Goal: Use online tool/utility: Use online tool/utility

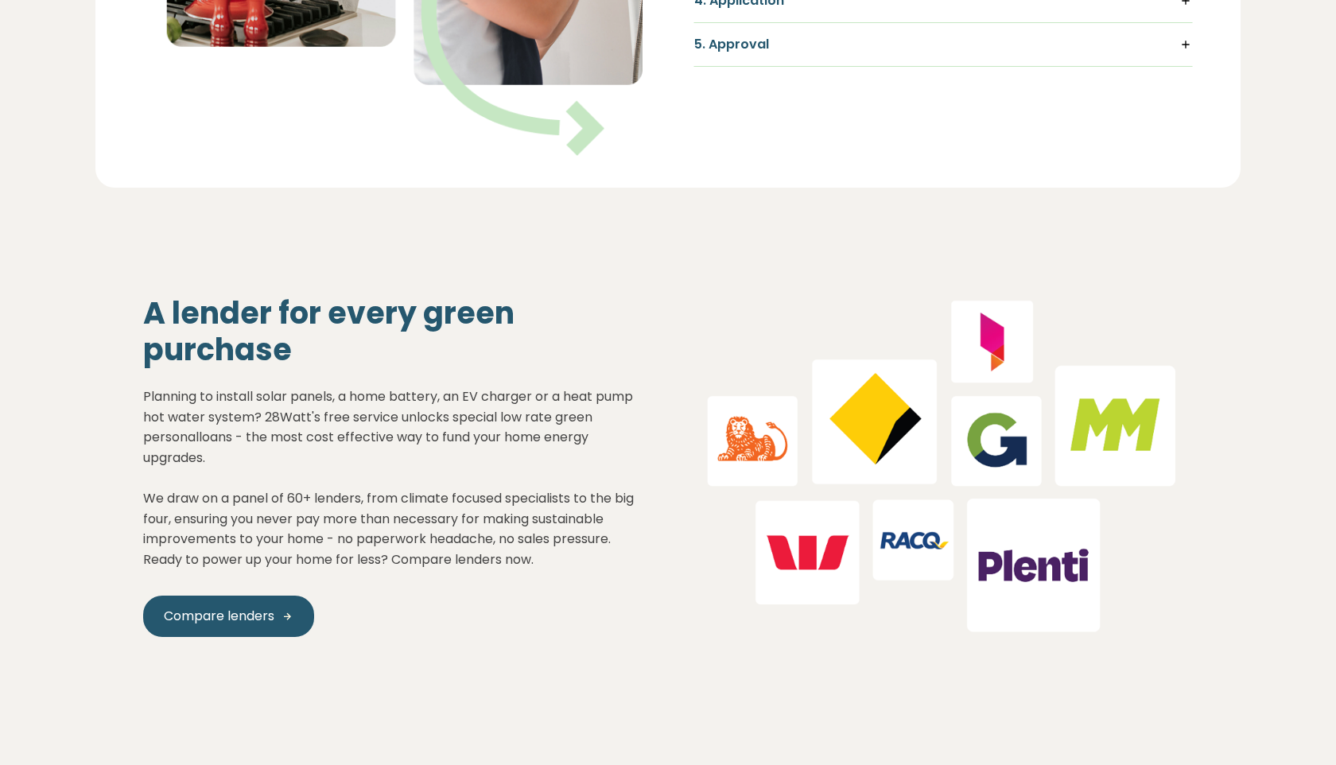
scroll to position [1738, 0]
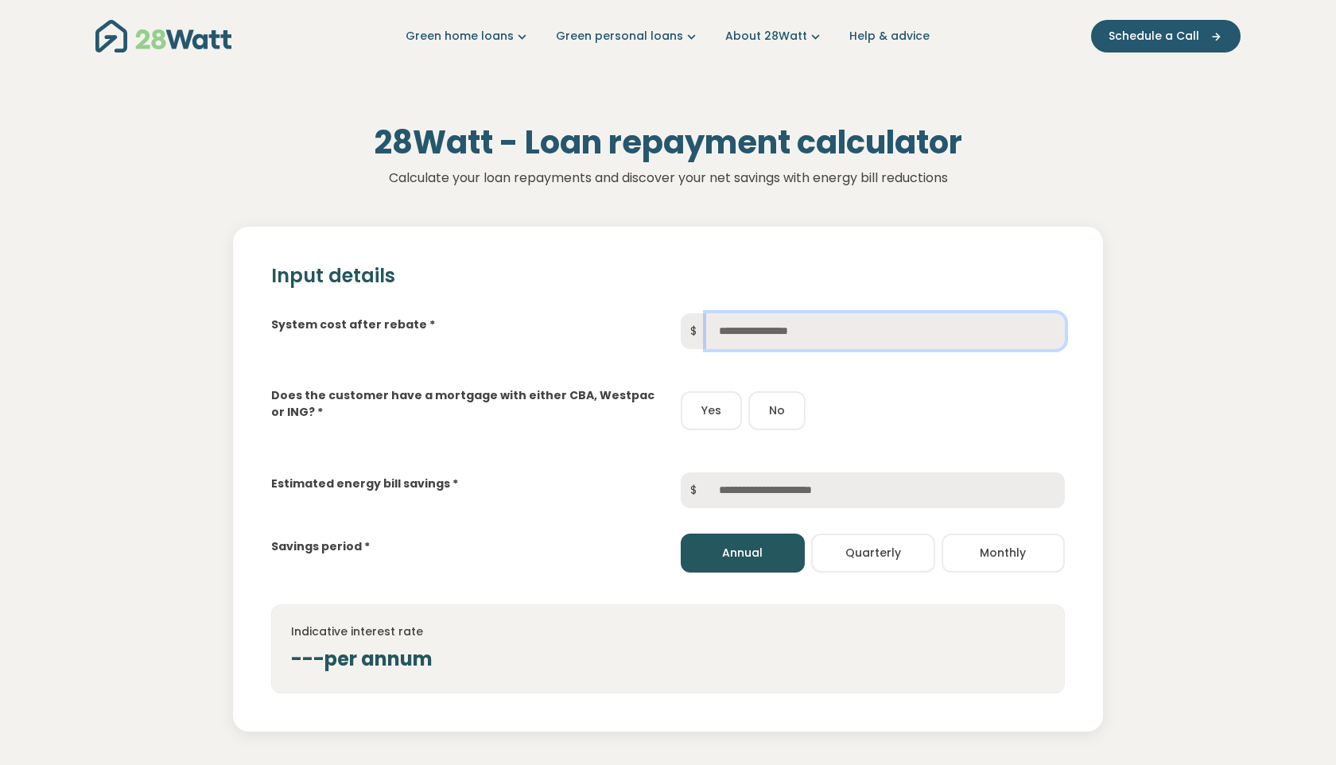
click at [746, 321] on input "text" at bounding box center [885, 331] width 359 height 36
paste input "********"
type input "********"
click at [770, 415] on button "No" at bounding box center [776, 410] width 57 height 39
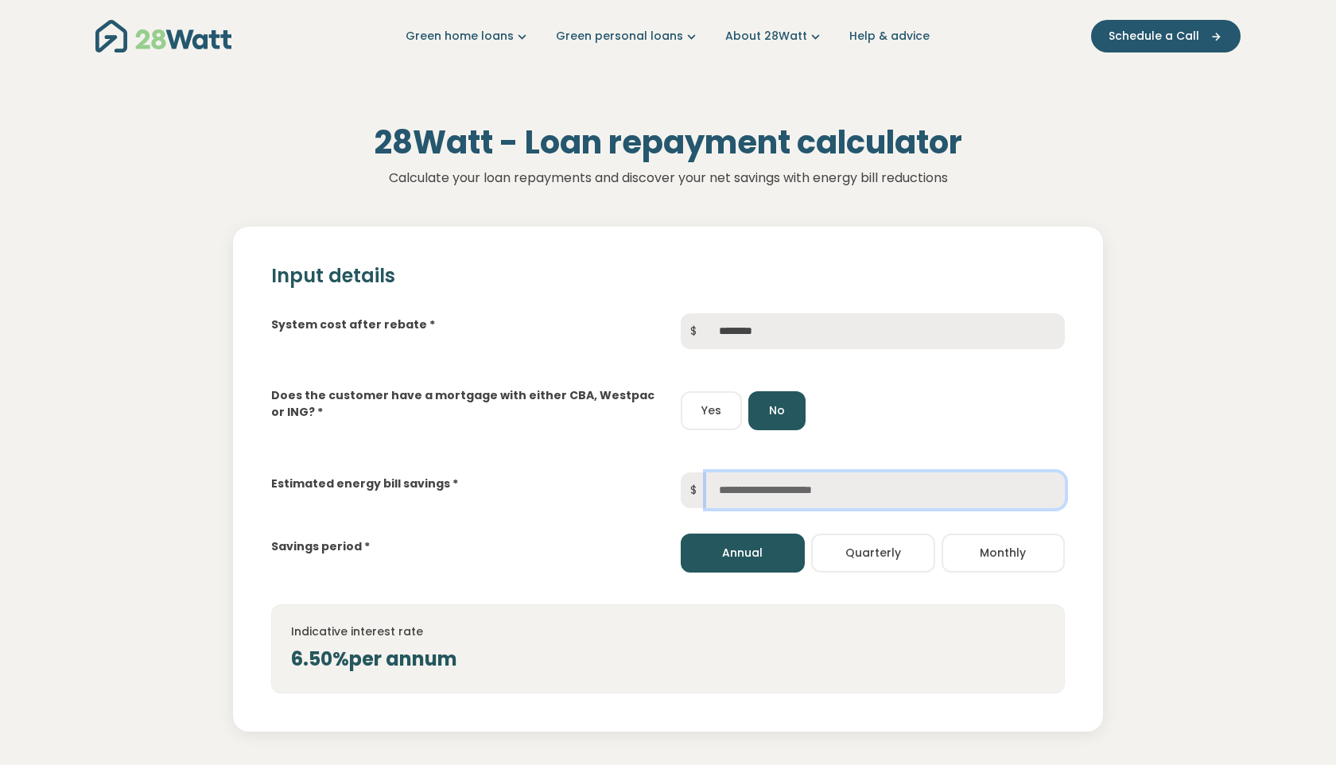
click at [721, 495] on input "text" at bounding box center [885, 490] width 359 height 36
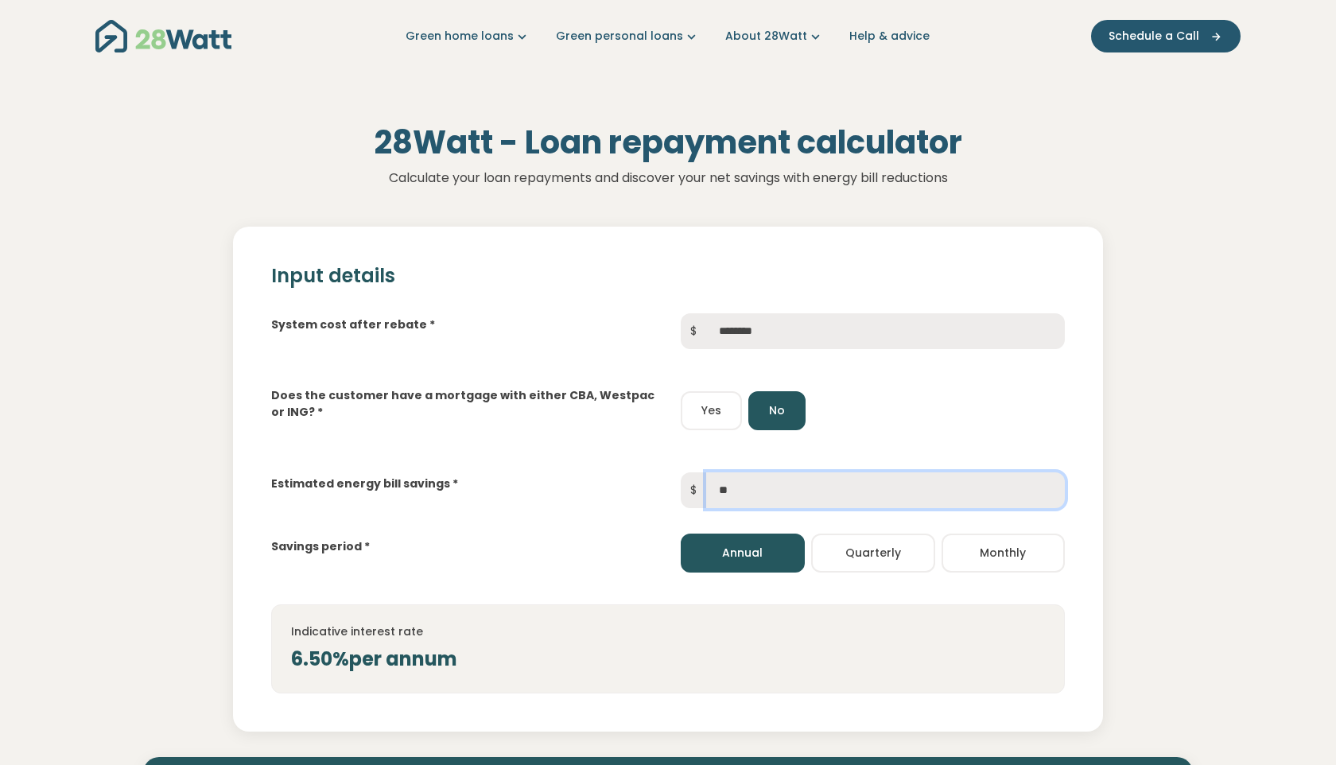
type input "*"
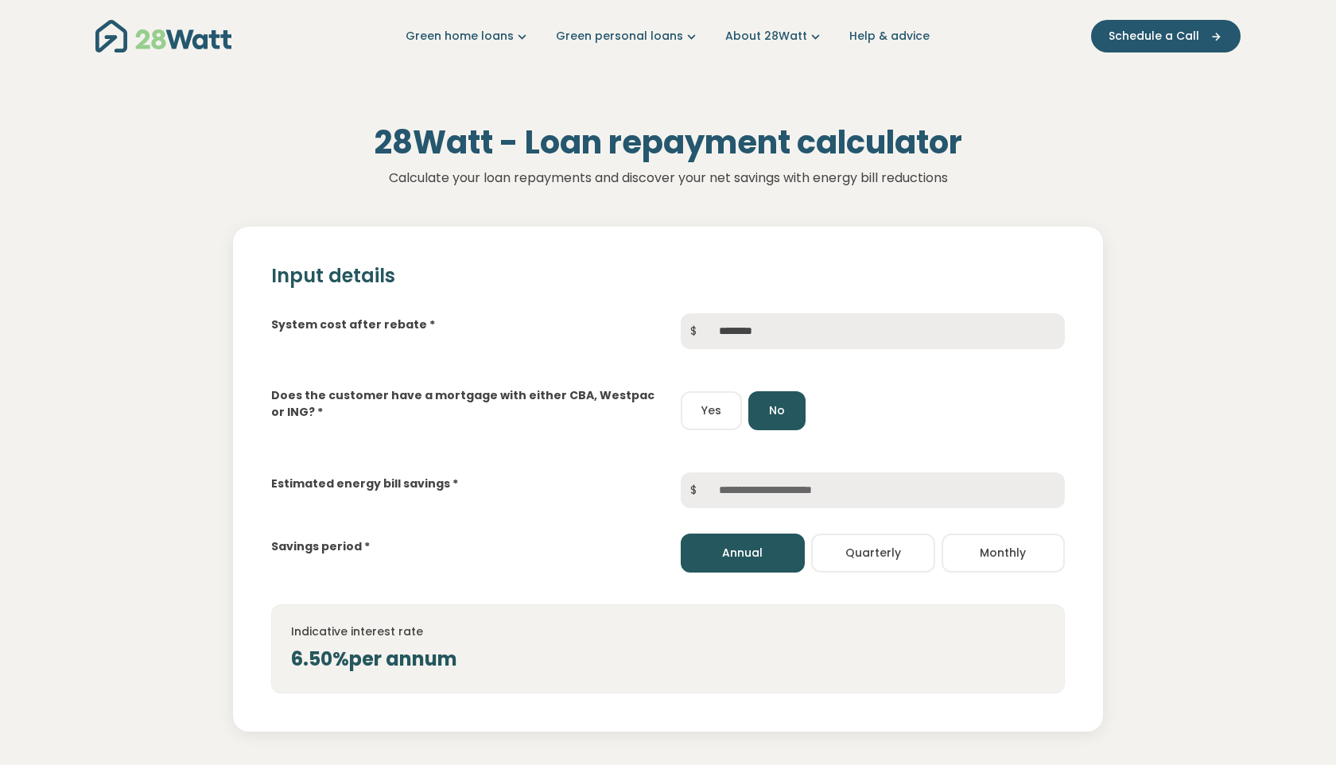
click at [733, 544] on button "Annual" at bounding box center [743, 553] width 124 height 39
click at [729, 478] on input "text" at bounding box center [885, 490] width 359 height 36
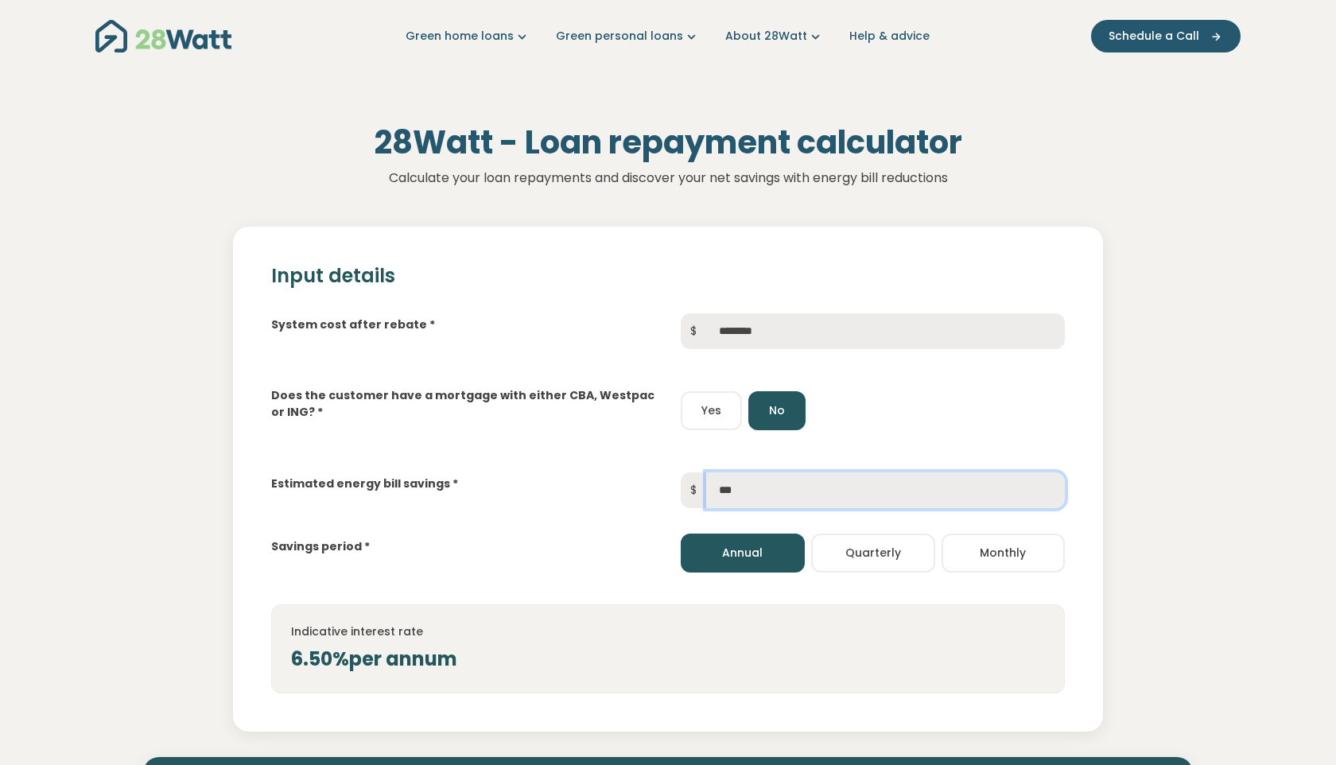
type input "***"
click at [980, 554] on button "Monthly" at bounding box center [1004, 553] width 124 height 39
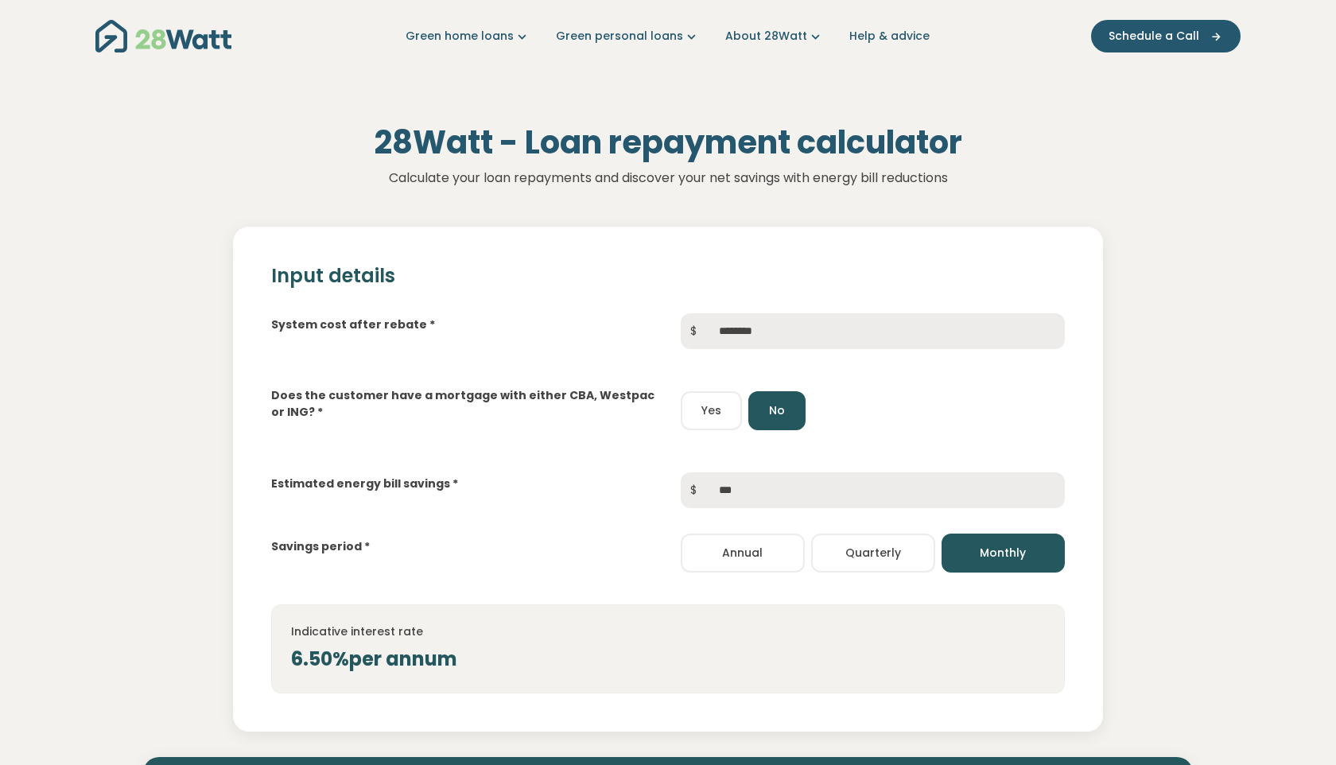
click at [993, 562] on button "Monthly" at bounding box center [1004, 553] width 124 height 39
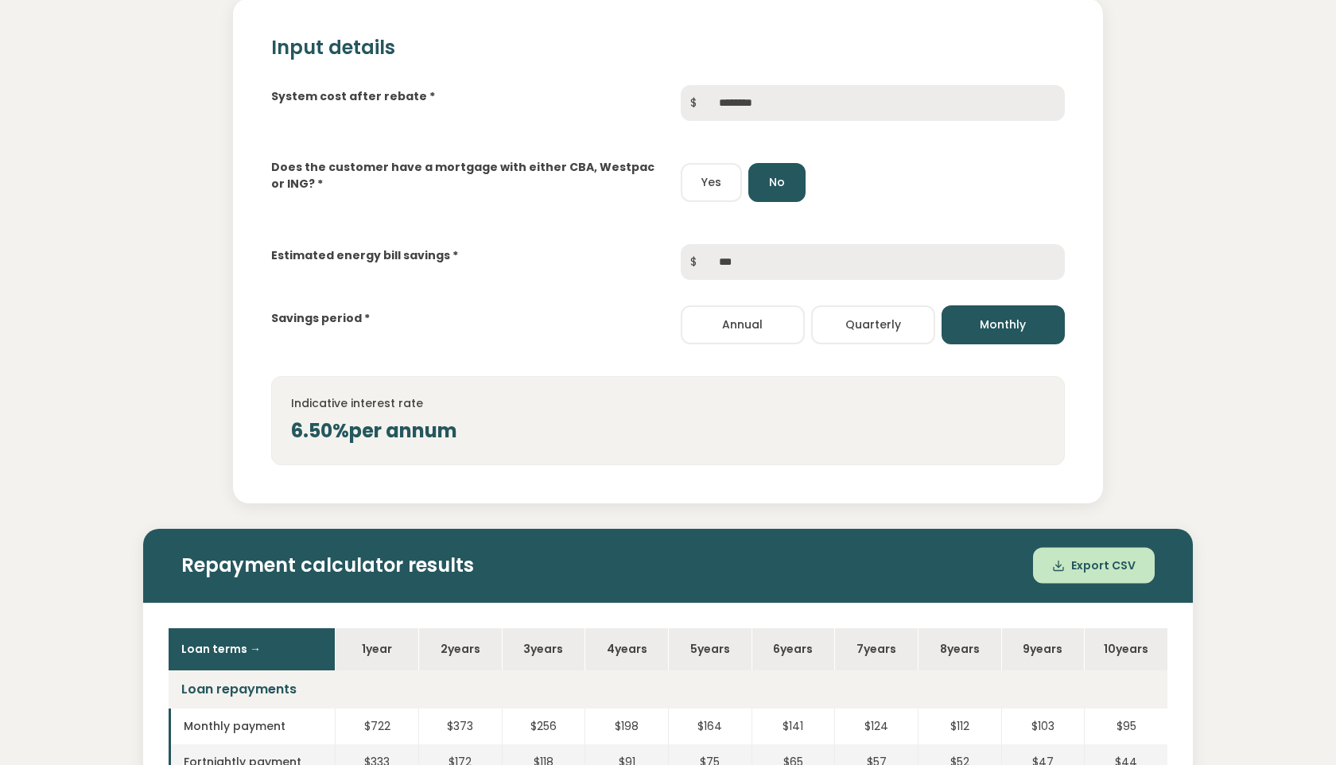
scroll to position [229, 0]
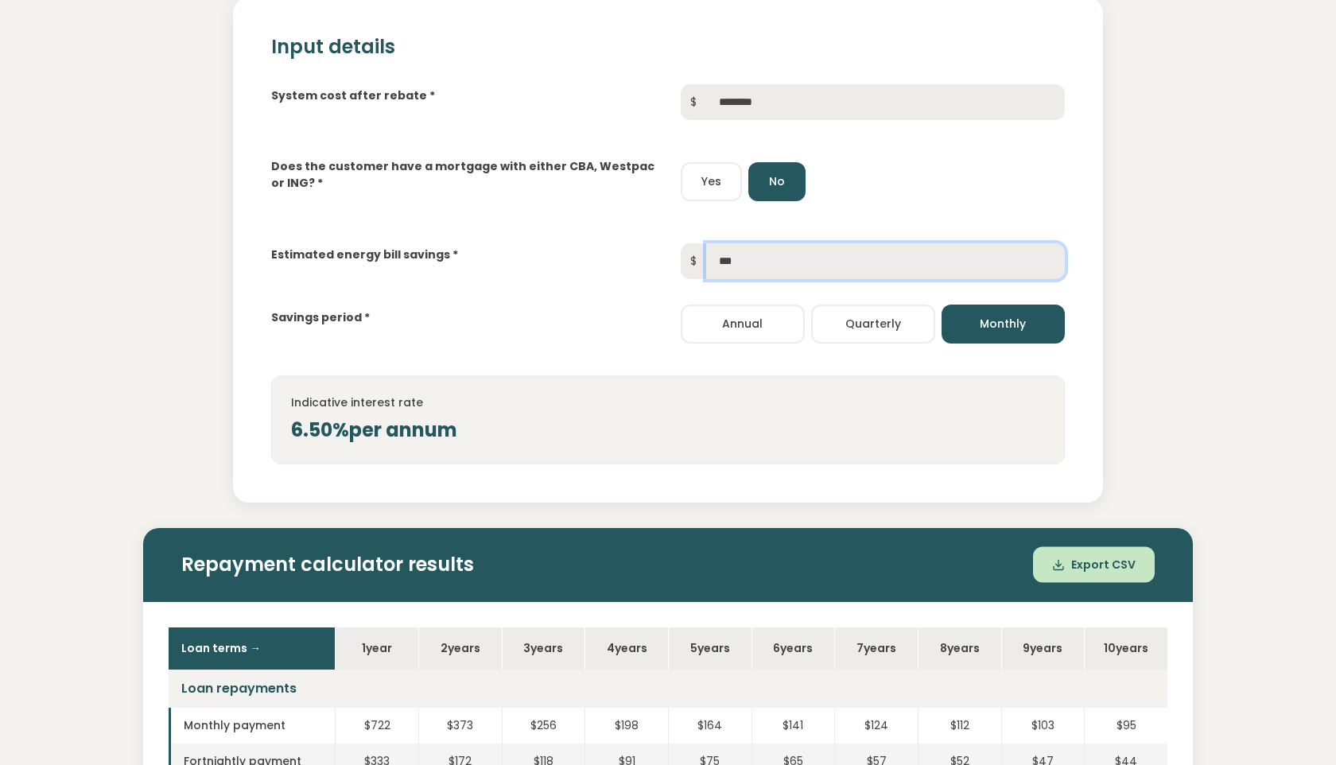
click at [726, 255] on input "***" at bounding box center [885, 261] width 359 height 36
click at [979, 327] on button "Monthly" at bounding box center [1004, 324] width 124 height 39
click at [858, 281] on div "Savings period * Annual Quarterly Monthly" at bounding box center [668, 311] width 820 height 64
click at [842, 275] on input "*" at bounding box center [885, 261] width 359 height 36
type input "***"
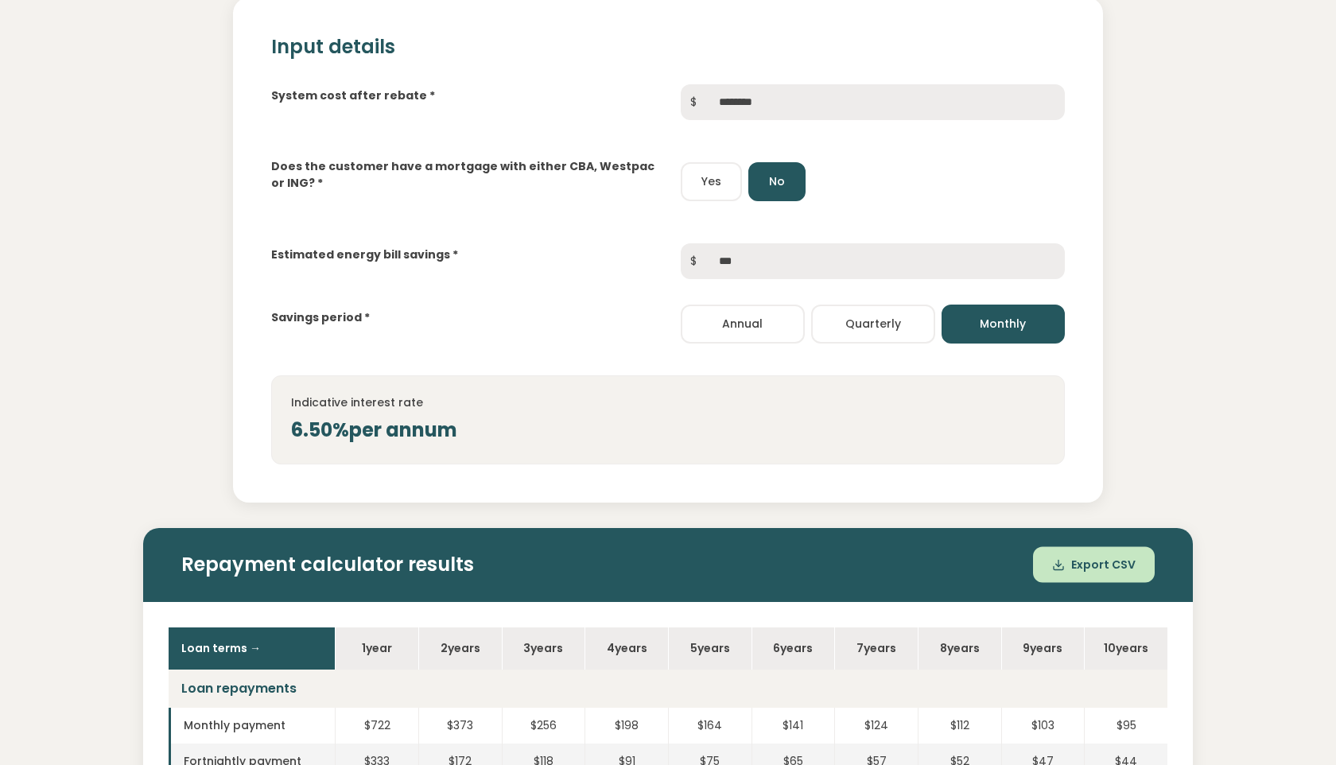
click at [977, 313] on button "Monthly" at bounding box center [1004, 324] width 124 height 39
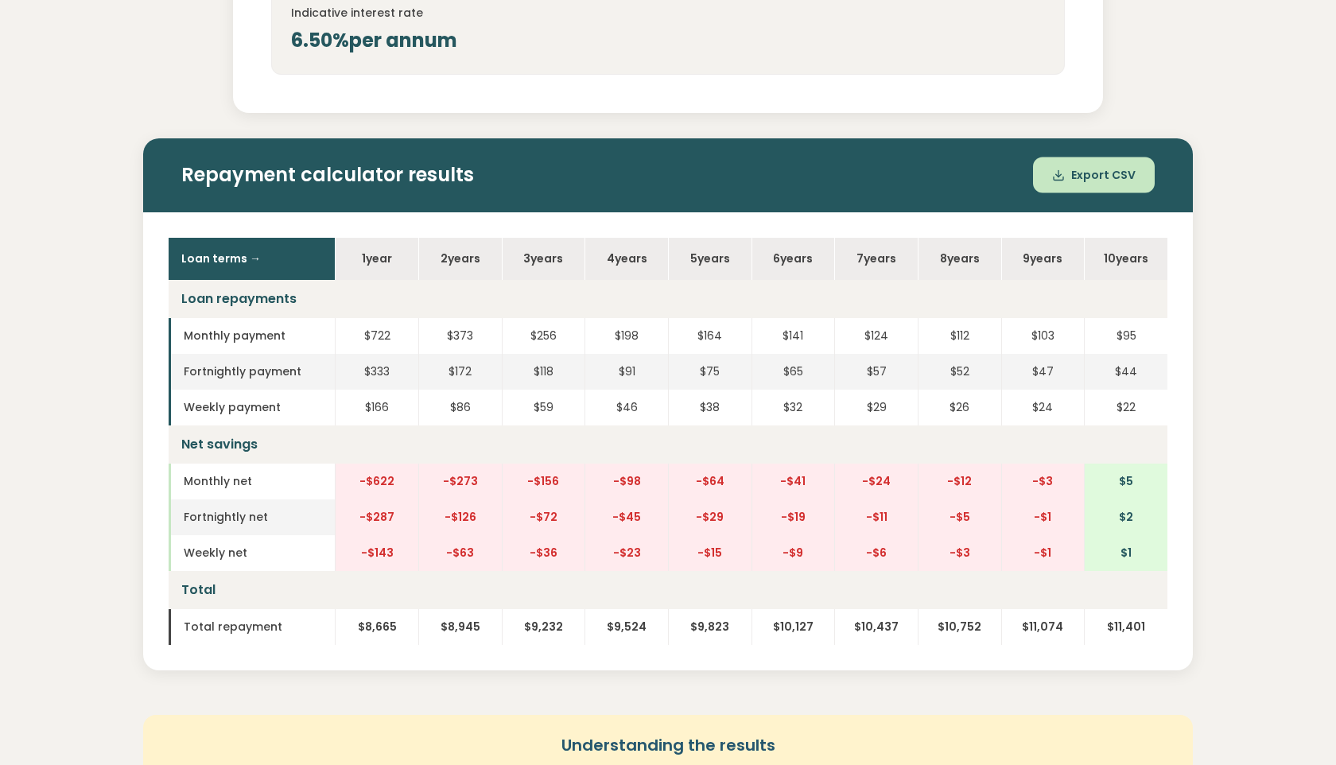
scroll to position [623, 0]
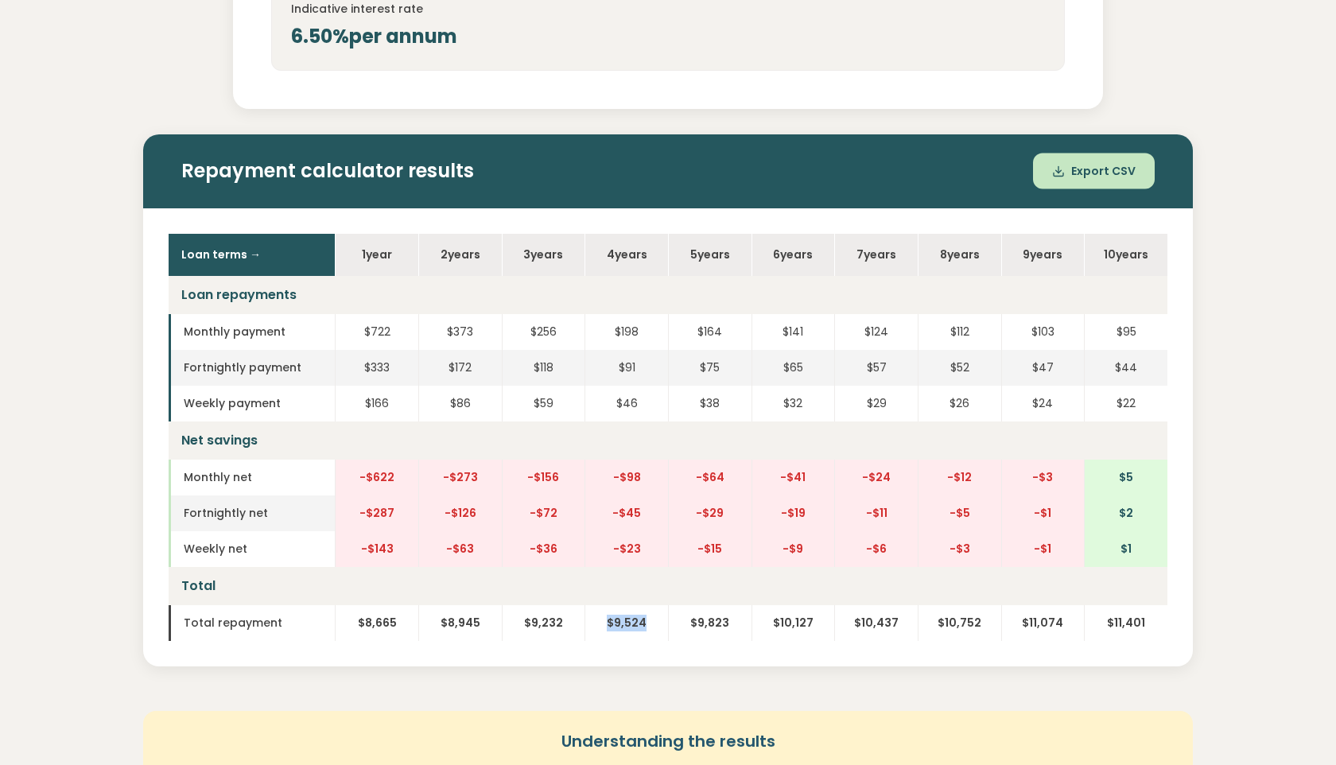
drag, startPoint x: 608, startPoint y: 623, endPoint x: 643, endPoint y: 622, distance: 34.2
click at [643, 622] on td "$9,524" at bounding box center [627, 623] width 84 height 36
drag, startPoint x: 695, startPoint y: 477, endPoint x: 725, endPoint y: 480, distance: 29.6
click at [725, 480] on td "-$64" at bounding box center [710, 478] width 84 height 36
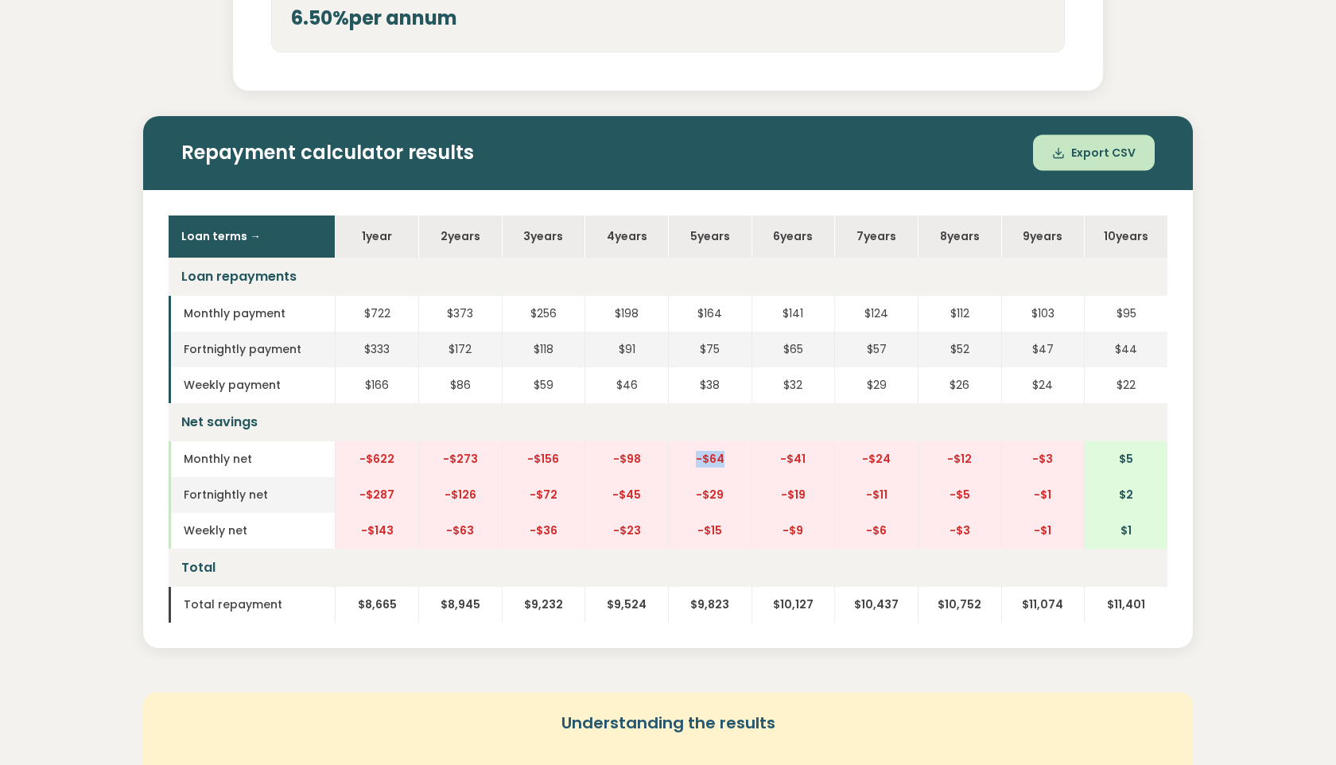
scroll to position [643, 0]
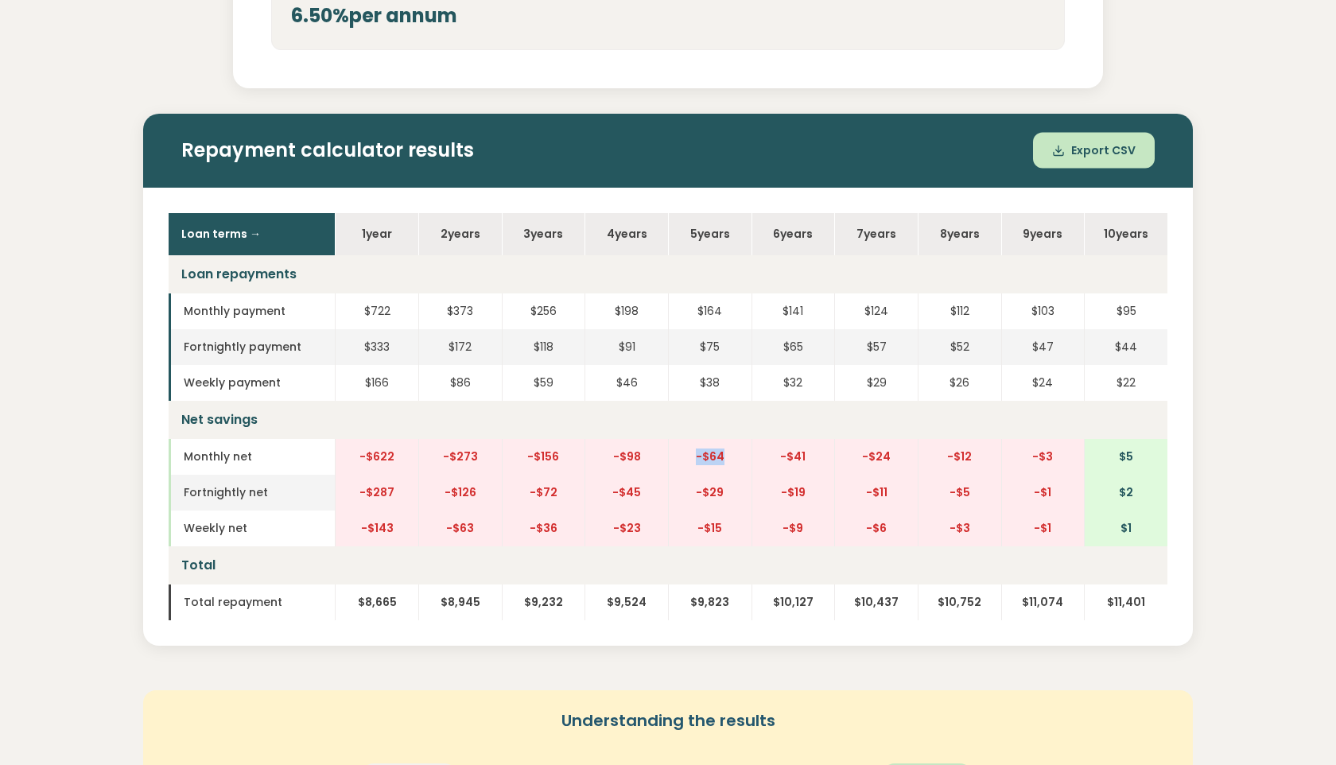
click at [696, 457] on td "-$64" at bounding box center [710, 457] width 84 height 36
drag, startPoint x: 697, startPoint y: 457, endPoint x: 740, endPoint y: 457, distance: 43.8
click at [740, 457] on td "-$64" at bounding box center [710, 457] width 84 height 36
drag, startPoint x: 696, startPoint y: 309, endPoint x: 721, endPoint y: 310, distance: 25.5
click at [721, 310] on td "$164" at bounding box center [710, 311] width 84 height 36
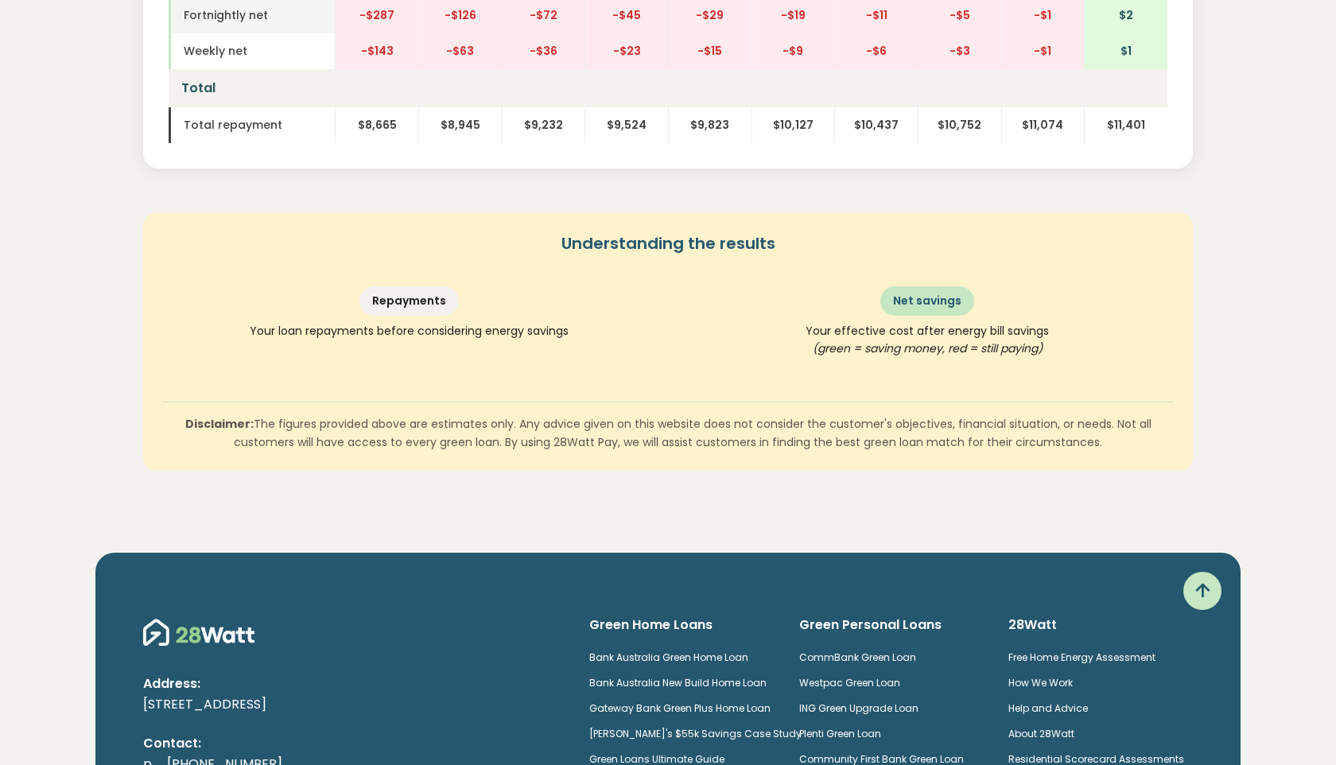
scroll to position [1117, 0]
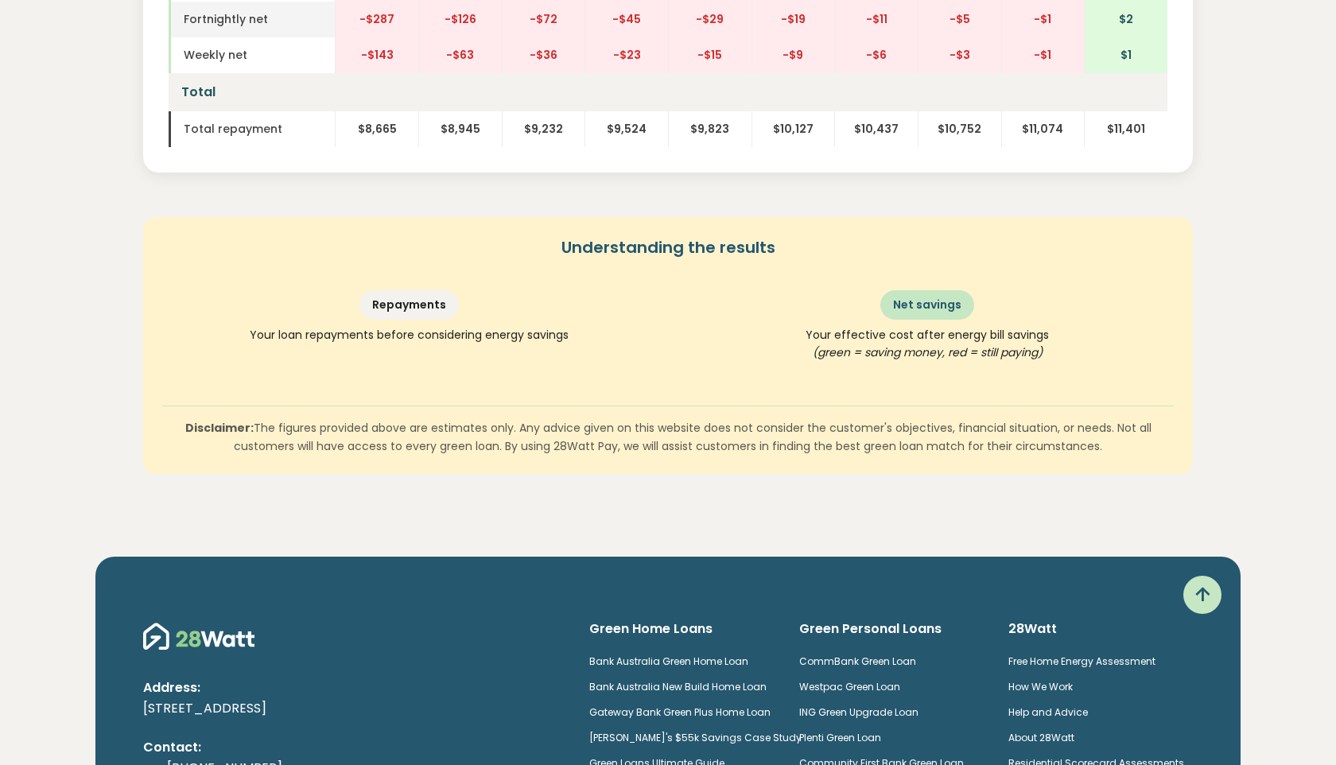
drag, startPoint x: 665, startPoint y: 247, endPoint x: 730, endPoint y: 468, distance: 231.3
click at [730, 468] on div "Understanding the results Repayments Your loan repayments before considering en…" at bounding box center [668, 346] width 1050 height 258
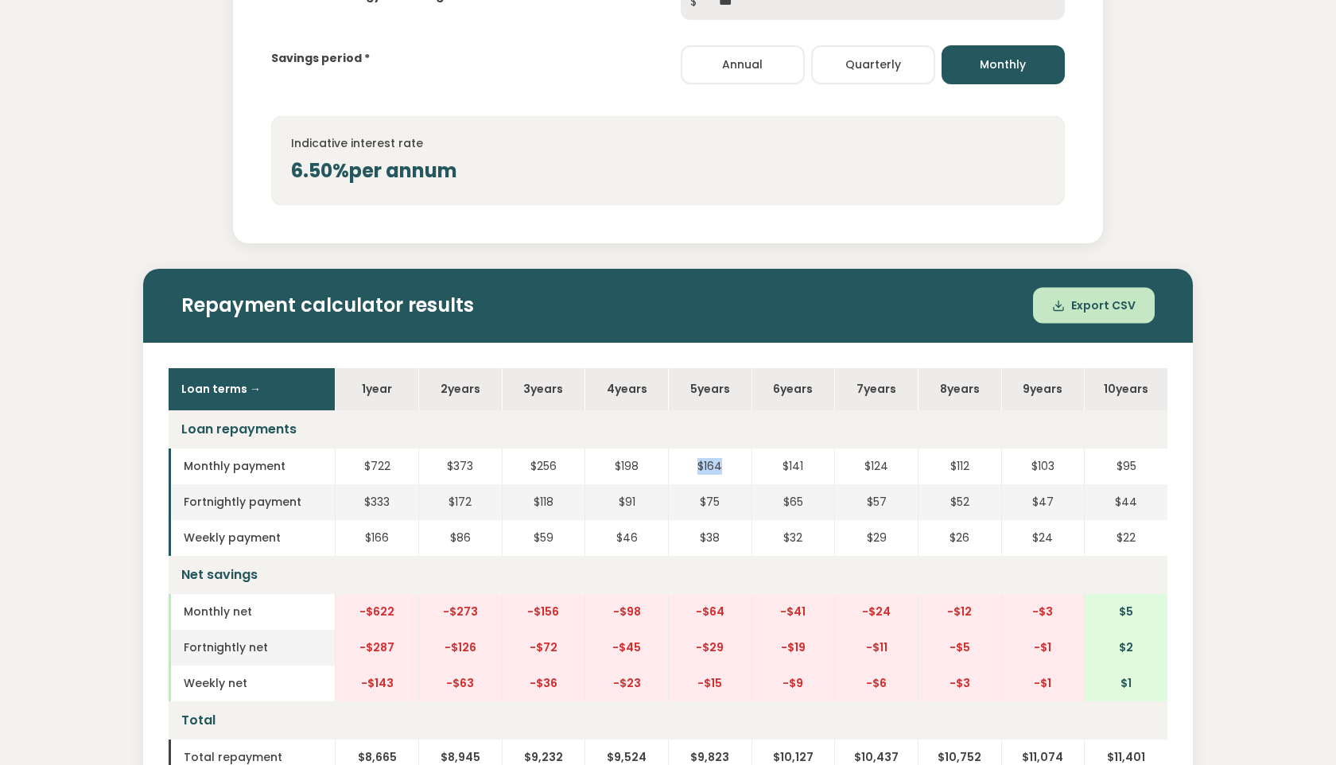
scroll to position [627, 0]
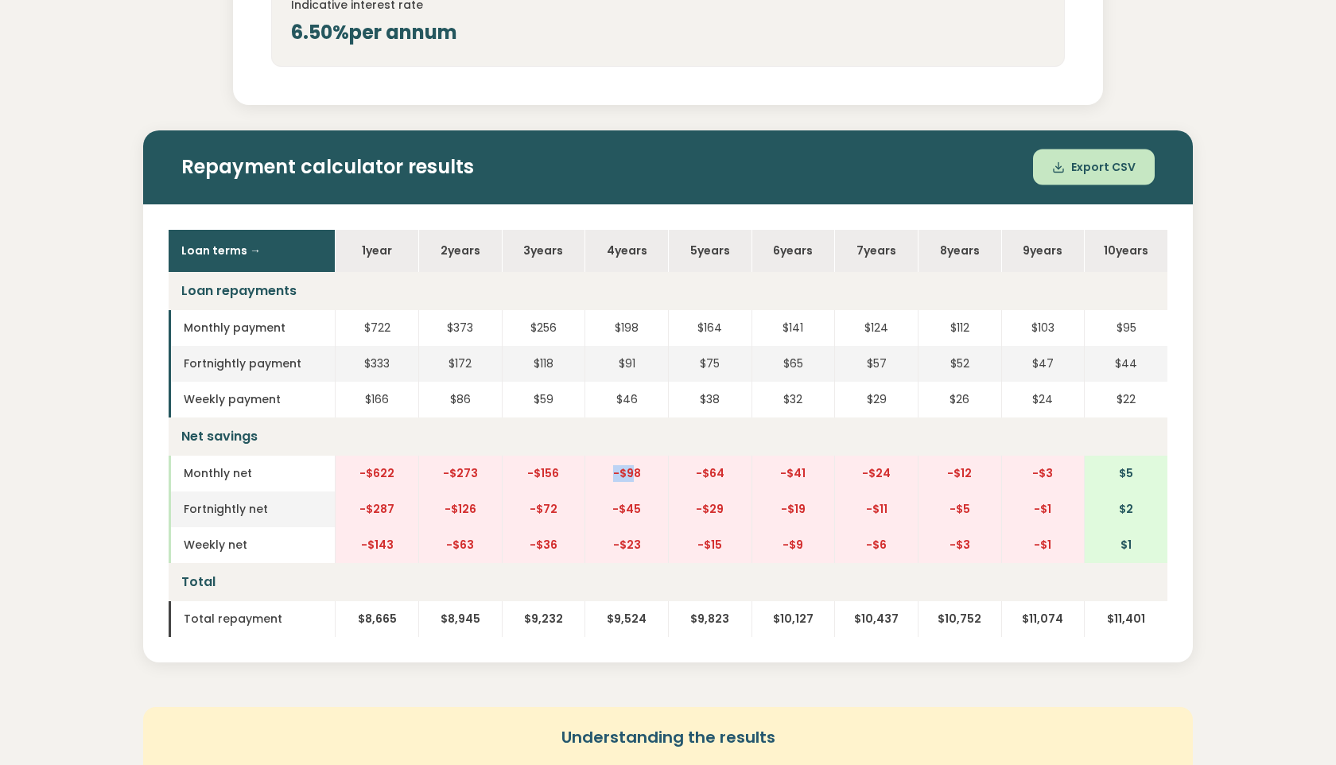
drag, startPoint x: 610, startPoint y: 472, endPoint x: 631, endPoint y: 471, distance: 21.5
click at [631, 471] on td "-$98" at bounding box center [627, 474] width 84 height 36
click at [701, 466] on td "-$64" at bounding box center [710, 474] width 84 height 36
drag, startPoint x: 695, startPoint y: 321, endPoint x: 722, endPoint y: 320, distance: 27.1
click at [722, 320] on td "$164" at bounding box center [710, 328] width 84 height 36
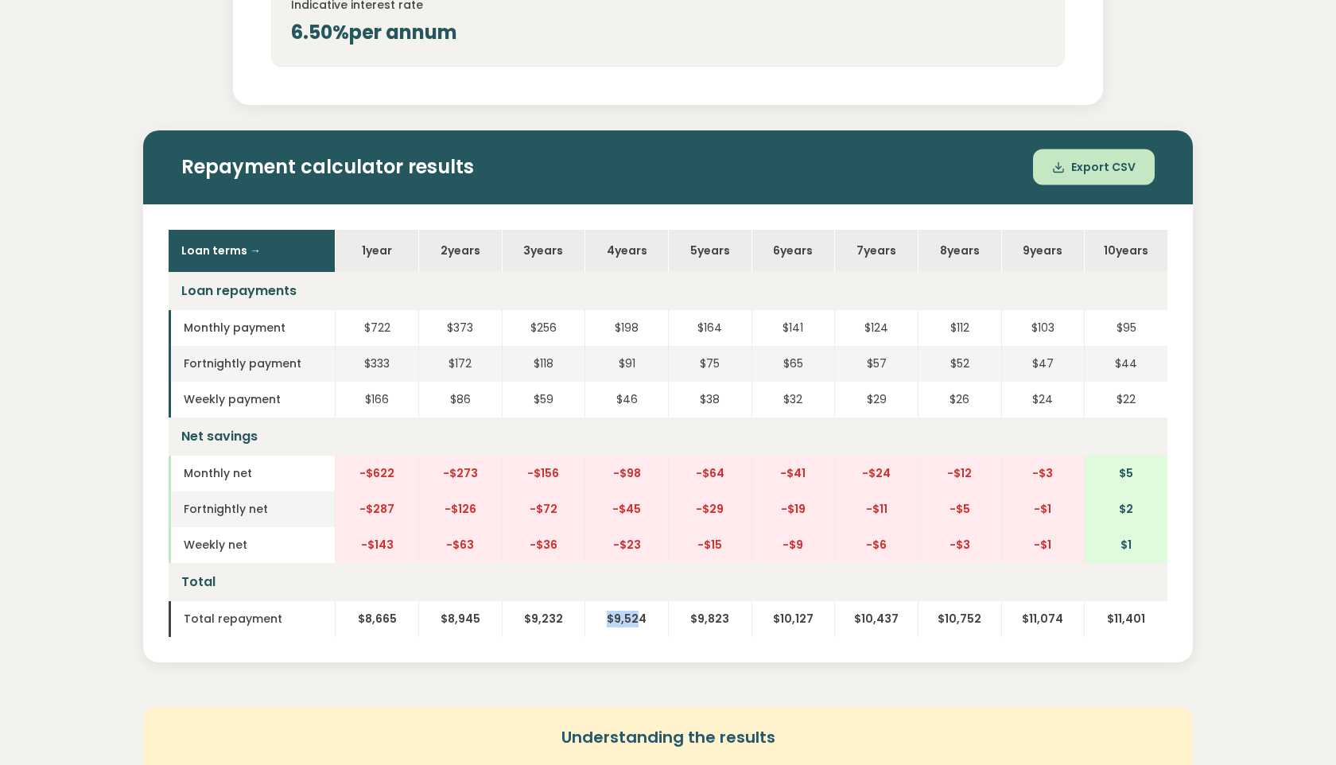
drag, startPoint x: 608, startPoint y: 619, endPoint x: 640, endPoint y: 618, distance: 31.8
click at [640, 618] on td "$9,524" at bounding box center [627, 619] width 84 height 36
drag, startPoint x: 612, startPoint y: 325, endPoint x: 642, endPoint y: 327, distance: 30.3
click at [642, 327] on td "$198" at bounding box center [627, 328] width 84 height 36
click at [635, 325] on td "$198" at bounding box center [627, 328] width 84 height 36
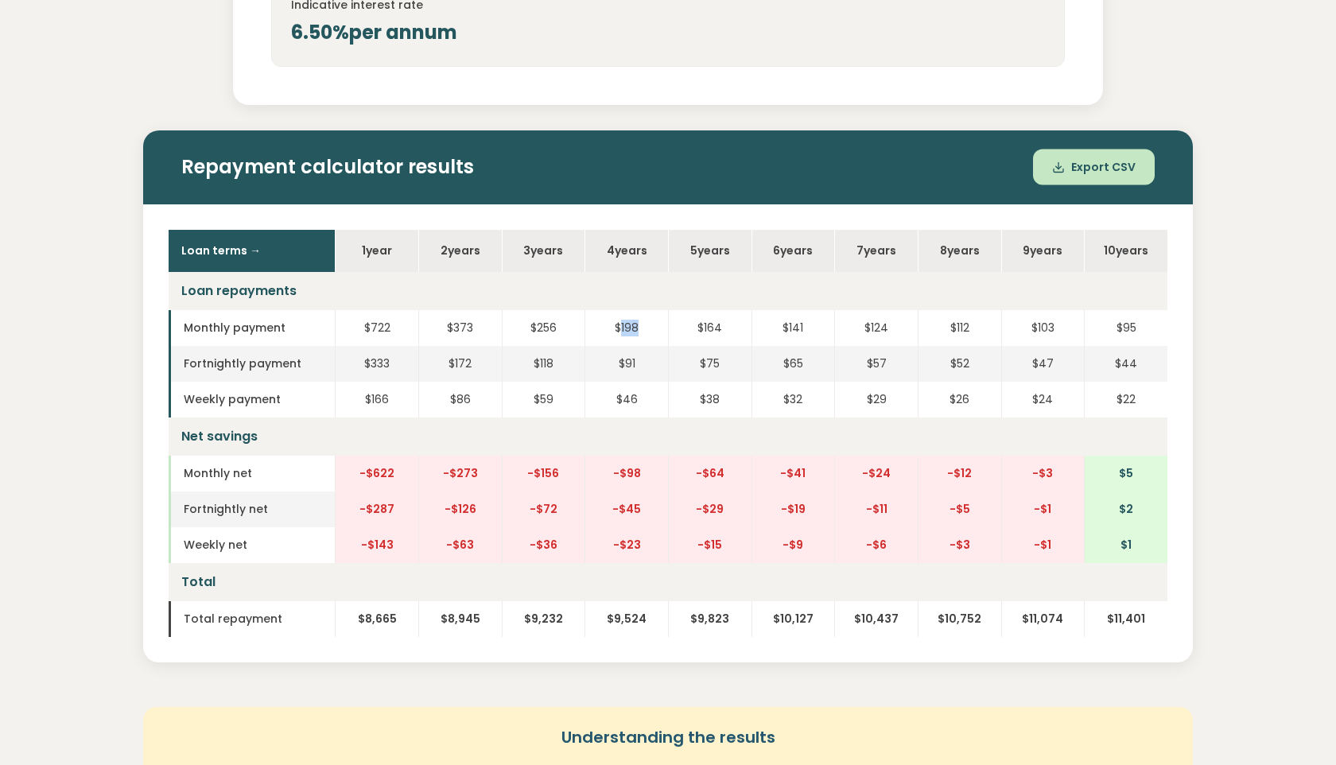
click at [635, 325] on td "$198" at bounding box center [627, 328] width 84 height 36
drag, startPoint x: 612, startPoint y: 327, endPoint x: 627, endPoint y: 327, distance: 15.1
click at [627, 327] on td "$198" at bounding box center [627, 328] width 84 height 36
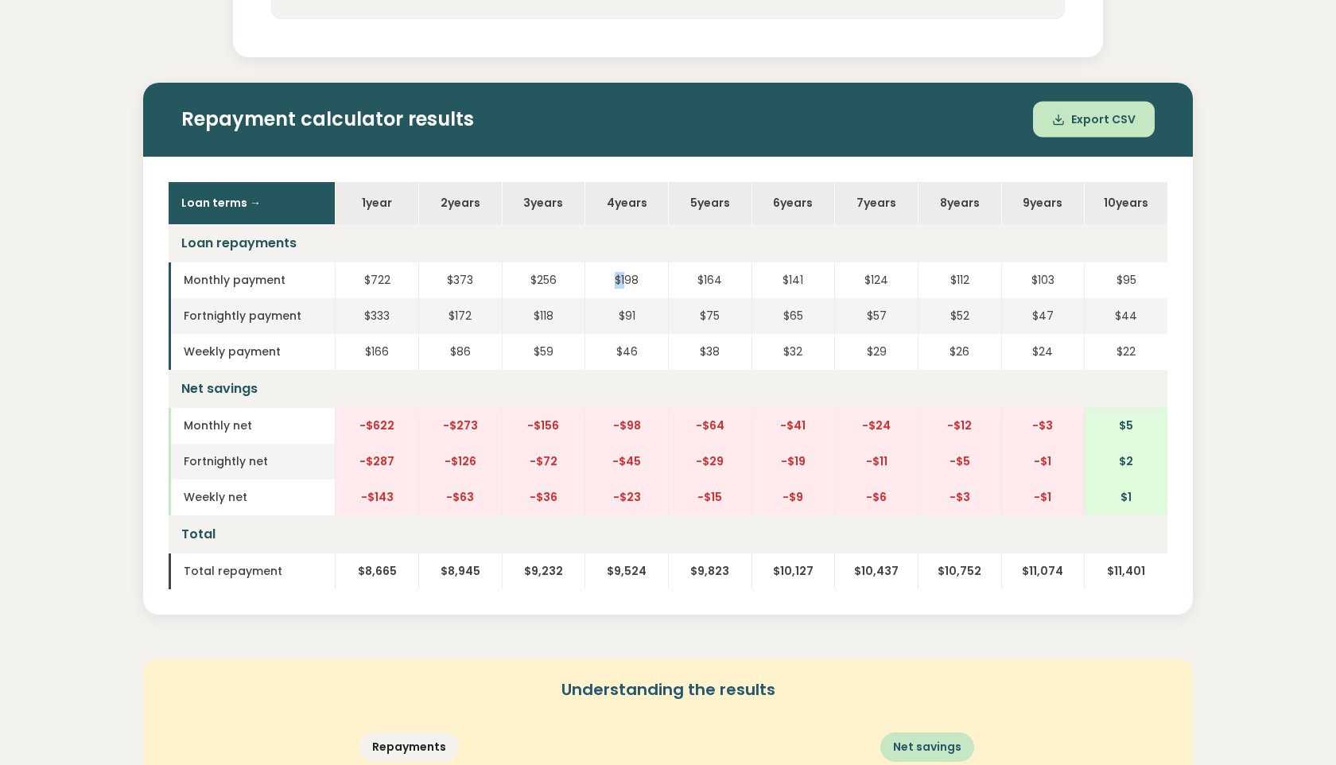
scroll to position [676, 0]
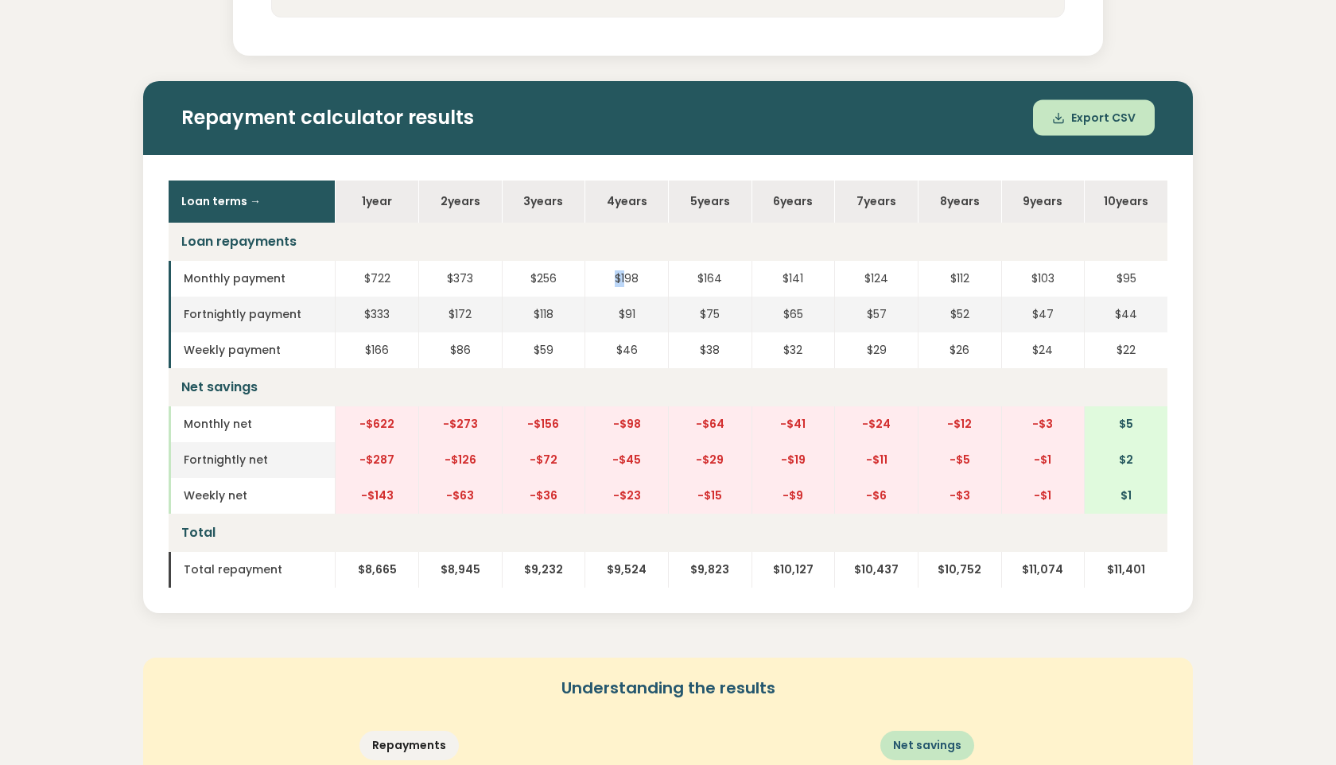
click at [620, 270] on td "$198" at bounding box center [627, 279] width 84 height 36
drag, startPoint x: 613, startPoint y: 274, endPoint x: 639, endPoint y: 282, distance: 26.9
click at [639, 282] on td "$198" at bounding box center [627, 279] width 84 height 36
click at [618, 274] on td "$198" at bounding box center [627, 279] width 84 height 36
drag, startPoint x: 614, startPoint y: 273, endPoint x: 642, endPoint y: 277, distance: 28.1
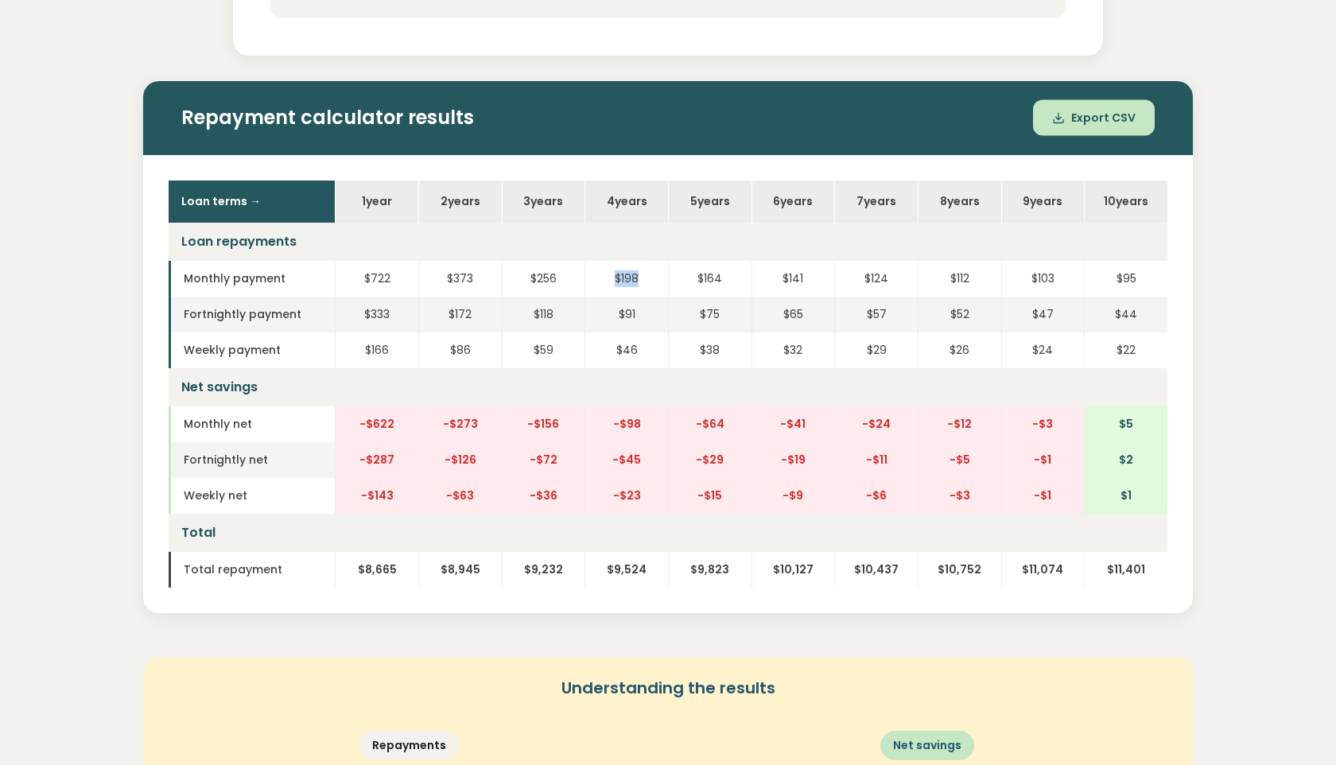
click at [642, 277] on td "$198" at bounding box center [627, 279] width 84 height 36
drag, startPoint x: 694, startPoint y: 274, endPoint x: 732, endPoint y: 285, distance: 39.6
click at [732, 285] on td "$164" at bounding box center [710, 279] width 84 height 36
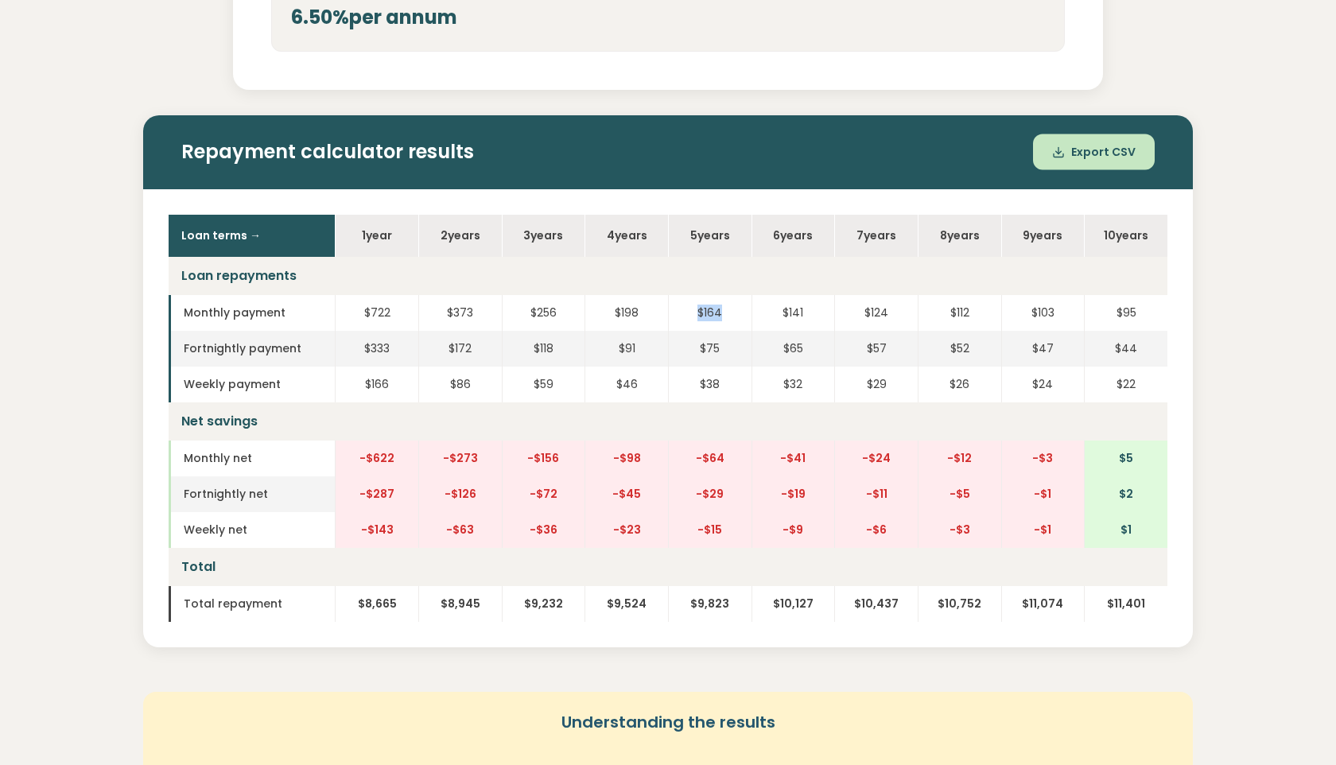
scroll to position [643, 0]
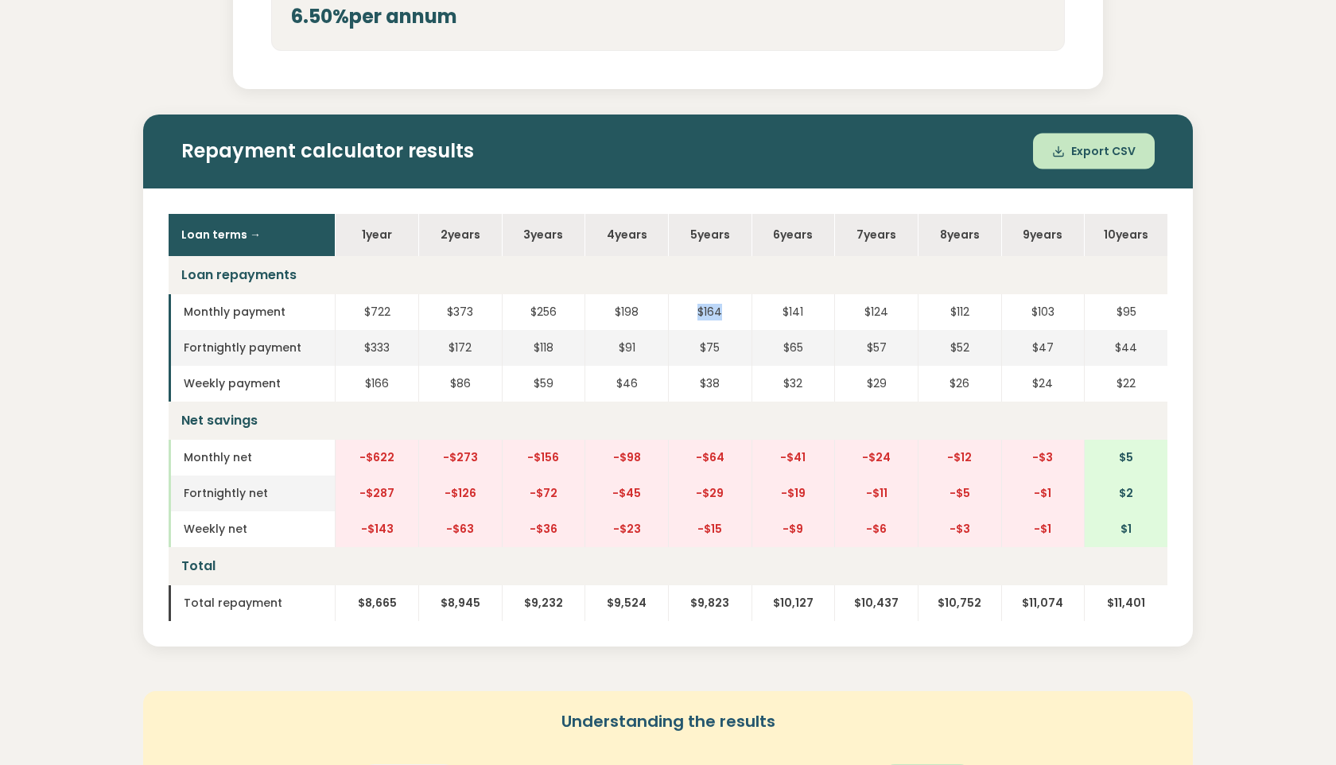
click at [699, 310] on td "$164" at bounding box center [710, 312] width 84 height 36
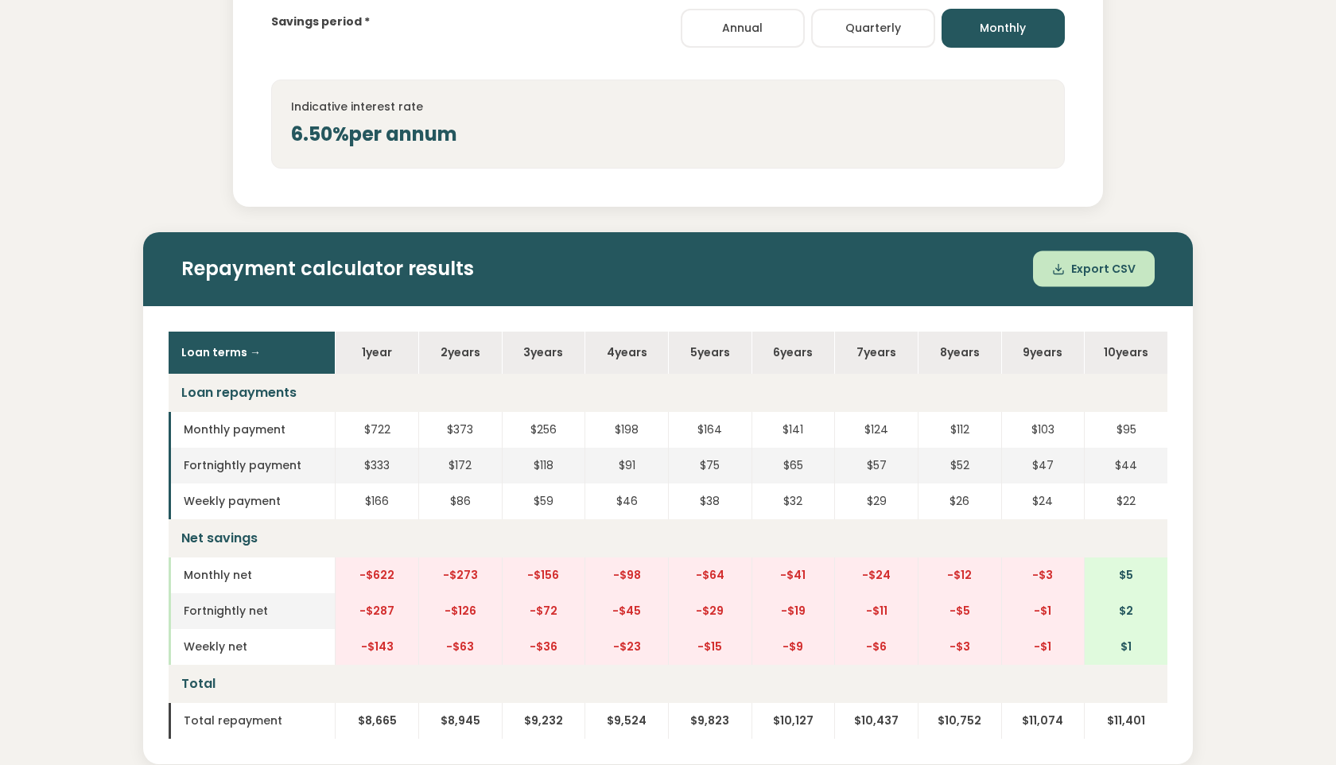
scroll to position [528, 0]
